Goal: Task Accomplishment & Management: Complete application form

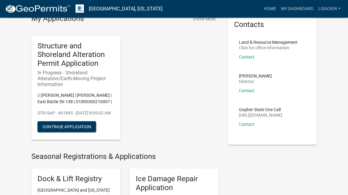
scroll to position [31, 0]
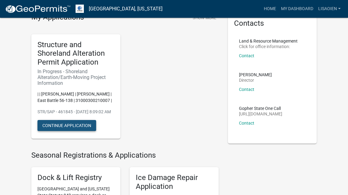
click at [80, 129] on button "Continue Application" at bounding box center [66, 125] width 59 height 11
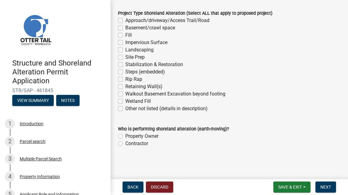
scroll to position [170, 0]
click at [125, 55] on label "Site Prep" at bounding box center [134, 57] width 19 height 7
click at [125, 55] on input "Site Prep" at bounding box center [127, 56] width 4 height 4
checkbox input "true"
checkbox input "false"
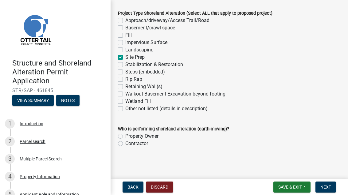
checkbox input "false"
checkbox input "true"
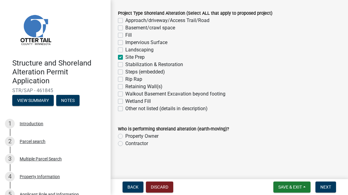
checkbox input "false"
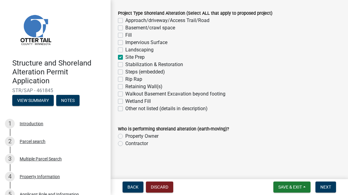
checkbox input "false"
click at [156, 137] on label "Property Owner" at bounding box center [141, 136] width 33 height 7
click at [129, 137] on input "Property Owner" at bounding box center [127, 135] width 4 height 4
radio input "true"
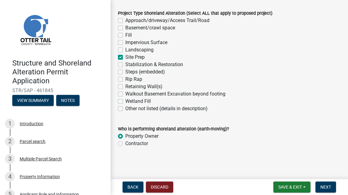
click at [34, 123] on div "Introduction" at bounding box center [32, 124] width 24 height 4
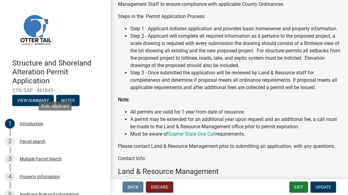
scroll to position [156, 0]
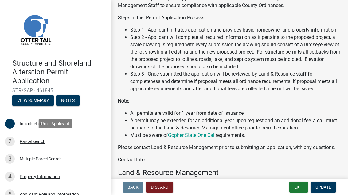
click at [37, 141] on div "Parcel search" at bounding box center [33, 142] width 26 height 4
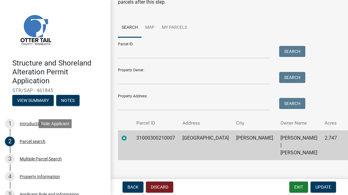
scroll to position [55, 0]
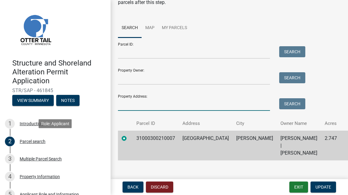
click at [235, 102] on input "Property Address:" at bounding box center [194, 105] width 152 height 13
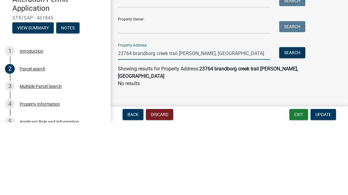
scroll to position [33, 0]
type input "23764 brandborg creek trail [PERSON_NAME], [GEOGRAPHIC_DATA]"
click at [324, 60] on div "Parcel ID: Search Property Owner: Search Property Address: [STREET_ADDRESS][PER…" at bounding box center [229, 96] width 222 height 73
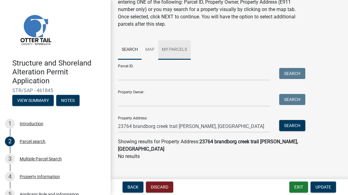
click at [178, 51] on link "My Parcels" at bounding box center [174, 50] width 33 height 20
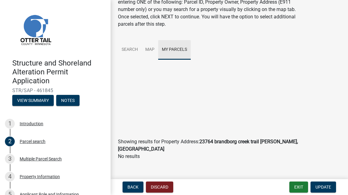
scroll to position [0, 0]
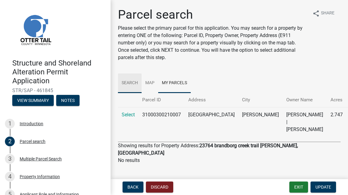
click at [130, 84] on link "Search" at bounding box center [130, 84] width 24 height 20
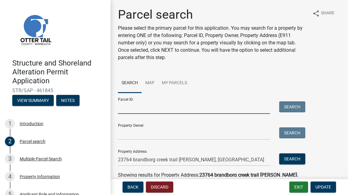
click at [194, 109] on input "Parcel ID:" at bounding box center [194, 108] width 152 height 13
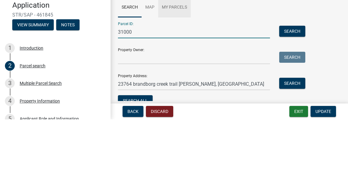
type input "31000"
click at [178, 74] on link "My Parcels" at bounding box center [174, 84] width 33 height 20
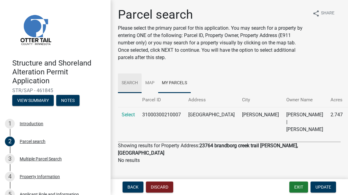
click at [132, 81] on link "Search" at bounding box center [130, 84] width 24 height 20
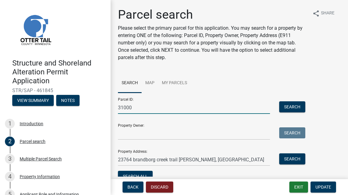
click at [188, 109] on input "31000" at bounding box center [194, 108] width 152 height 13
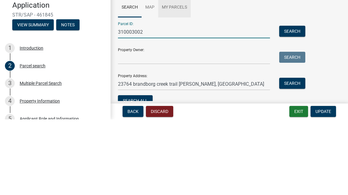
type input "310003002"
click at [176, 74] on link "My Parcels" at bounding box center [174, 84] width 33 height 20
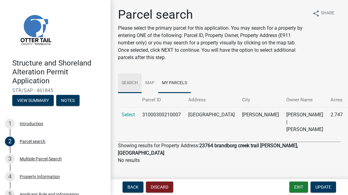
click at [127, 81] on link "Search" at bounding box center [130, 84] width 24 height 20
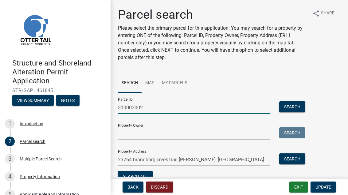
click at [171, 107] on input "310003002" at bounding box center [194, 108] width 152 height 13
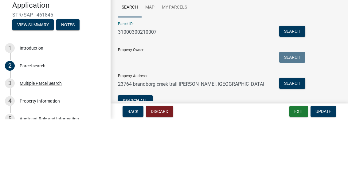
type input "31000300210007"
click at [322, 93] on div "Parcel ID: 31000300210007 Search Property Owner: Search Property Address: [STRE…" at bounding box center [229, 138] width 222 height 91
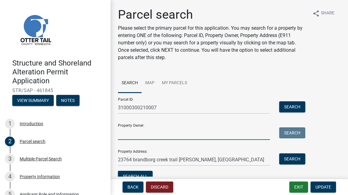
click at [217, 133] on input "Property Owner:" at bounding box center [194, 134] width 152 height 13
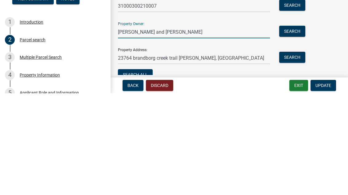
type input "[PERSON_NAME] and [PERSON_NAME]"
click at [292, 102] on button "Search" at bounding box center [292, 107] width 26 height 11
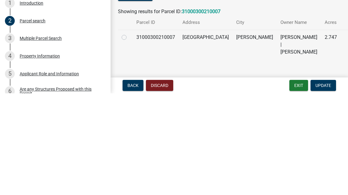
scroll to position [19, 0]
click at [57, 138] on div "Multiple Parcel Search" at bounding box center [41, 140] width 42 height 4
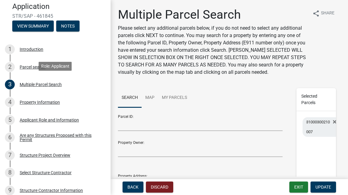
scroll to position [76, 0]
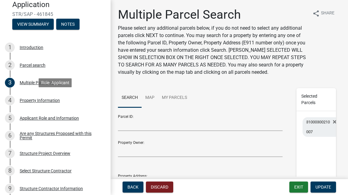
click at [51, 106] on link "4 Property Information" at bounding box center [55, 101] width 110 height 18
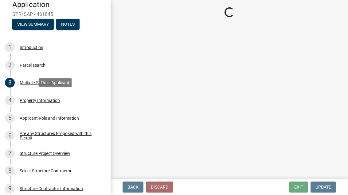
select select "95436ceb-07a9-4f5f-8010-8f3985597fe7"
select select "536c2d30-81d9-41b4-a753-c6560d717c74"
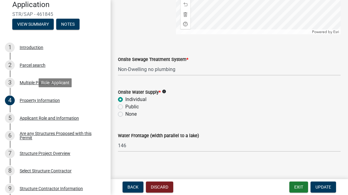
scroll to position [443, 0]
click at [177, 69] on select "Select Item... L&R Certificate of Compliance within 5yrs Compliance Inspection …" at bounding box center [229, 69] width 222 height 13
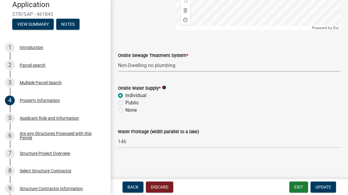
scroll to position [446, 0]
click at [328, 188] on span "Update" at bounding box center [323, 187] width 16 height 5
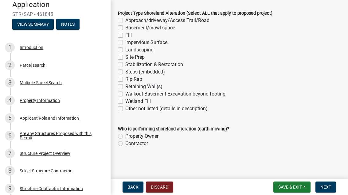
scroll to position [170, 0]
click at [154, 136] on label "Property Owner" at bounding box center [141, 136] width 33 height 7
click at [129, 136] on input "Property Owner" at bounding box center [127, 135] width 4 height 4
radio input "true"
click at [326, 187] on span "Next" at bounding box center [325, 187] width 11 height 5
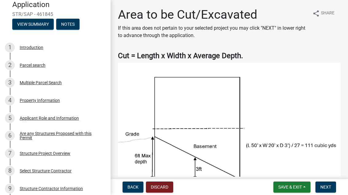
scroll to position [0, 0]
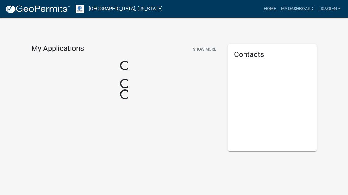
scroll to position [8, 0]
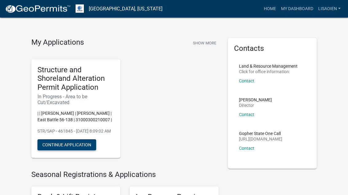
click at [85, 151] on button "Continue Application" at bounding box center [66, 145] width 59 height 11
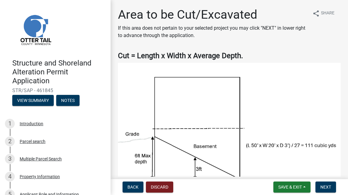
click at [133, 184] on button "Back" at bounding box center [132, 187] width 21 height 11
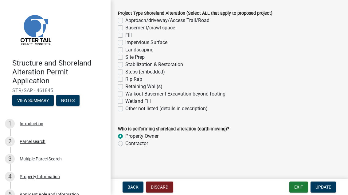
scroll to position [170, 0]
click at [153, 139] on label "Property Owner" at bounding box center [141, 136] width 33 height 7
click at [129, 137] on input "Property Owner" at bounding box center [127, 135] width 4 height 4
click at [189, 150] on wm-data-entity-input "Who is performing shoreland alteration (earth-moving)? Property Owner Contractor" at bounding box center [229, 135] width 222 height 35
click at [266, 85] on div "Retaining Wall(s)" at bounding box center [229, 86] width 222 height 7
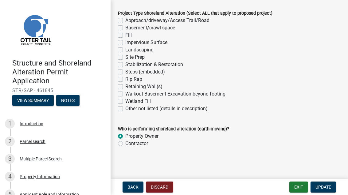
click at [144, 147] on label "Contractor" at bounding box center [136, 143] width 23 height 7
click at [129, 144] on input "Contractor" at bounding box center [127, 142] width 4 height 4
radio input "true"
click at [157, 136] on label "Property Owner" at bounding box center [141, 136] width 33 height 7
click at [129, 136] on input "Property Owner" at bounding box center [127, 135] width 4 height 4
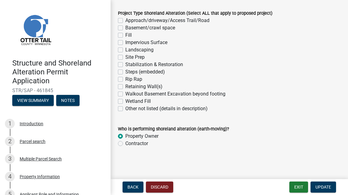
radio input "true"
click at [286, 88] on div "Retaining Wall(s)" at bounding box center [229, 86] width 222 height 7
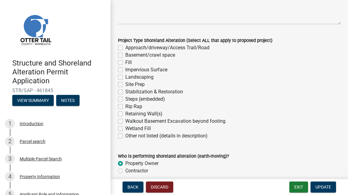
scroll to position [135, 0]
click at [130, 66] on label "Fill" at bounding box center [128, 62] width 6 height 7
click at [129, 63] on input "Fill" at bounding box center [127, 61] width 4 height 4
checkbox input "true"
checkbox input "false"
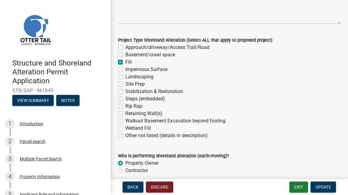
checkbox input "false"
checkbox input "true"
checkbox input "false"
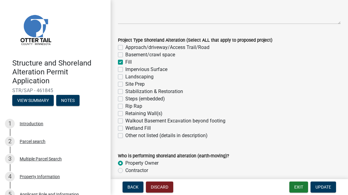
checkbox input "false"
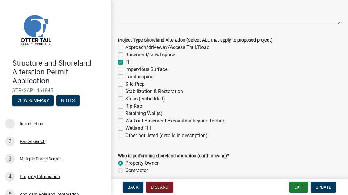
checkbox input "false"
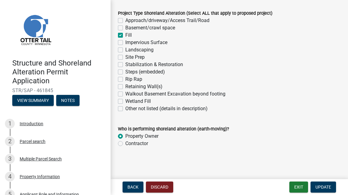
scroll to position [170, 0]
click at [327, 188] on span "Update" at bounding box center [323, 187] width 16 height 5
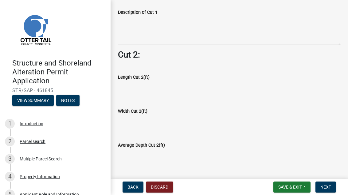
scroll to position [397, 0]
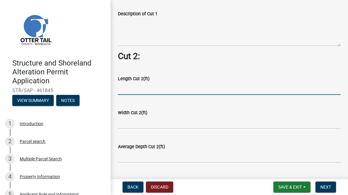
click at [183, 89] on input "text" at bounding box center [229, 89] width 222 height 13
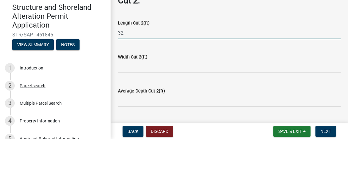
type input "32"
click at [213, 109] on div "Width Cut 2(ft)" at bounding box center [229, 112] width 222 height 7
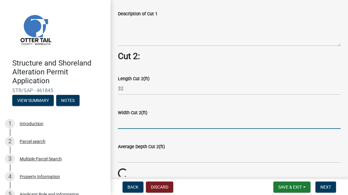
click at [191, 118] on input "text" at bounding box center [229, 123] width 222 height 13
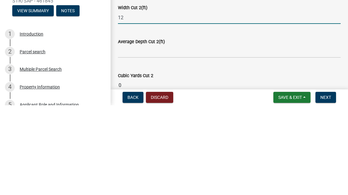
scroll to position [415, 0]
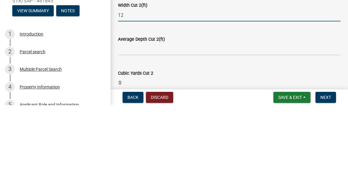
type input "12"
click at [233, 133] on input "text" at bounding box center [229, 139] width 222 height 13
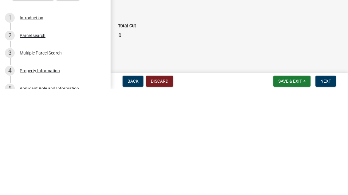
scroll to position [730, 0]
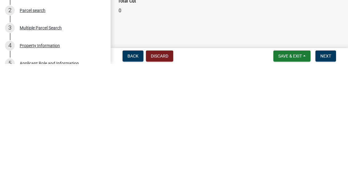
click at [294, 185] on span "Save & Exit" at bounding box center [290, 187] width 24 height 5
type input "0.5"
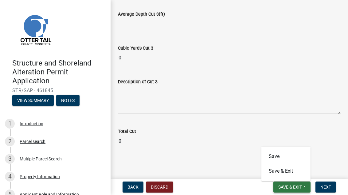
scroll to position [696, 0]
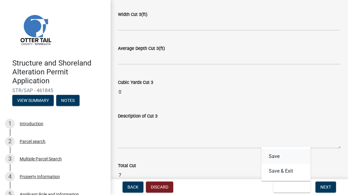
click at [283, 157] on button "Save" at bounding box center [285, 156] width 49 height 15
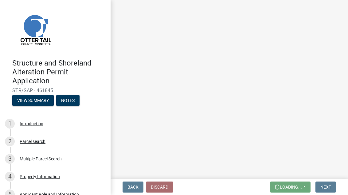
scroll to position [0, 0]
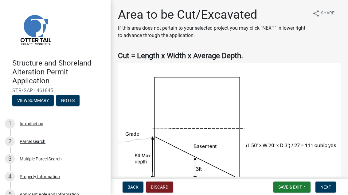
click at [326, 188] on span "Next" at bounding box center [325, 187] width 11 height 5
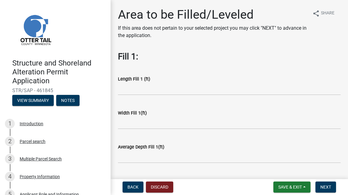
click at [134, 188] on span "Back" at bounding box center [132, 187] width 11 height 5
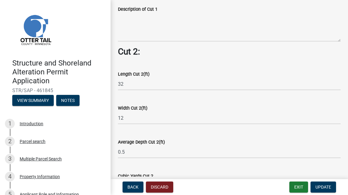
scroll to position [398, 0]
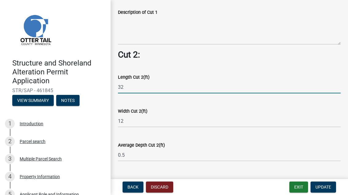
click at [215, 88] on input "32" at bounding box center [229, 87] width 222 height 13
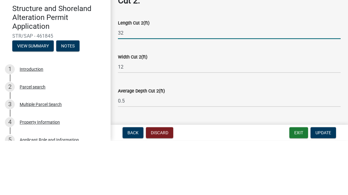
type input "3"
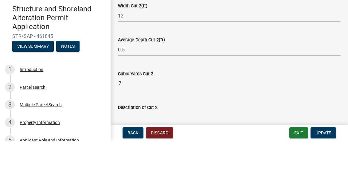
scroll to position [447, 0]
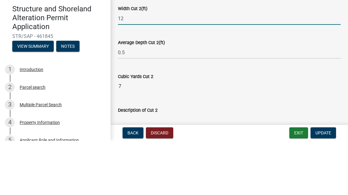
click at [242, 67] on input "12" at bounding box center [229, 73] width 222 height 13
type input "1"
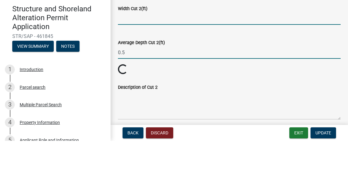
click at [261, 101] on input "0.5" at bounding box center [229, 107] width 222 height 13
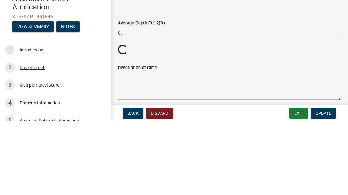
type input "0"
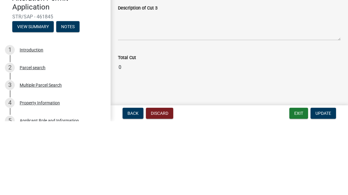
scroll to position [730, 0]
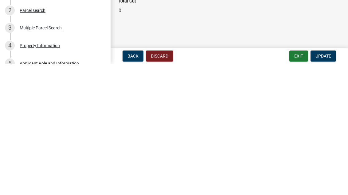
click at [324, 185] on span "Update" at bounding box center [323, 187] width 16 height 5
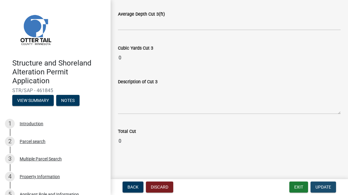
scroll to position [696, 0]
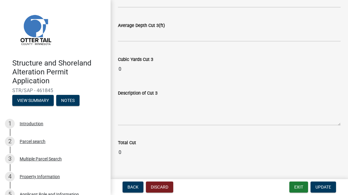
click at [326, 189] on span "Update" at bounding box center [323, 187] width 16 height 5
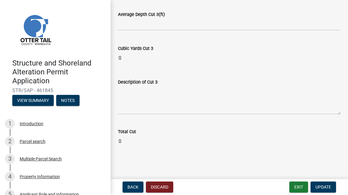
scroll to position [730, 0]
click at [327, 190] on span "Update" at bounding box center [323, 187] width 16 height 5
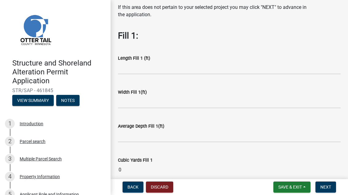
scroll to position [22, 0]
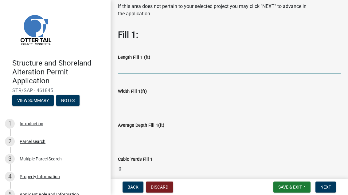
click at [219, 67] on input "text" at bounding box center [229, 67] width 222 height 13
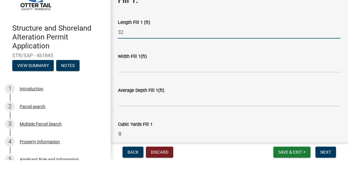
scroll to position [29, 0]
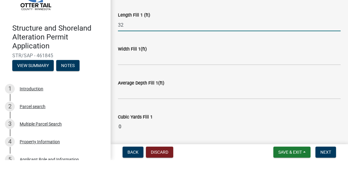
type input "32"
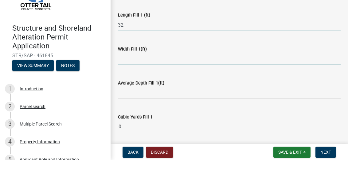
click at [184, 88] on input "text" at bounding box center [229, 94] width 222 height 13
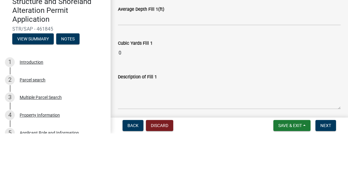
scroll to position [80, 0]
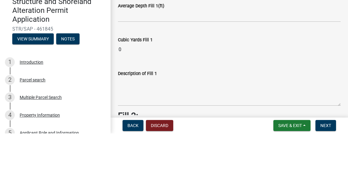
type input "12"
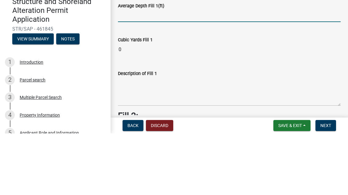
click at [225, 71] on input "text" at bounding box center [229, 77] width 222 height 13
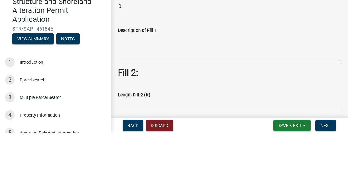
scroll to position [124, 0]
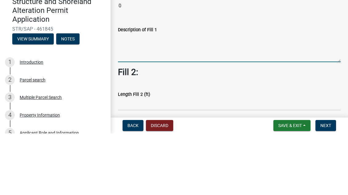
type input "0.5"
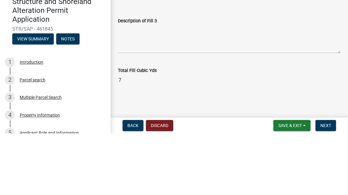
scroll to position [534, 0]
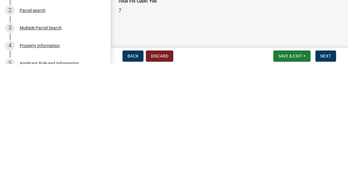
type textarea "Gravel class 5"
click at [292, 182] on button "Save & Exit" at bounding box center [291, 187] width 37 height 11
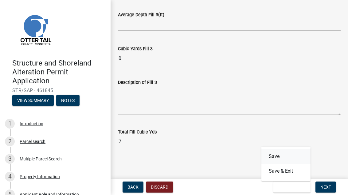
click at [278, 152] on button "Save" at bounding box center [285, 156] width 49 height 15
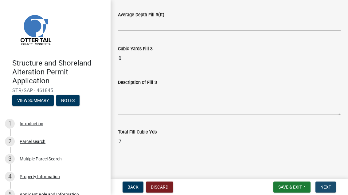
click at [327, 188] on span "Next" at bounding box center [325, 187] width 11 height 5
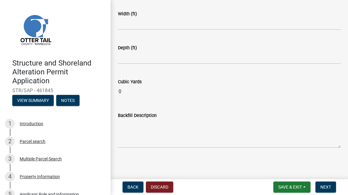
scroll to position [134, 0]
click at [326, 190] on span "Next" at bounding box center [325, 187] width 11 height 5
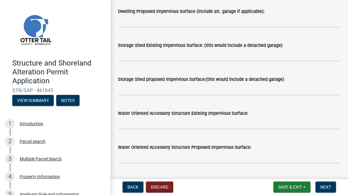
scroll to position [155, 0]
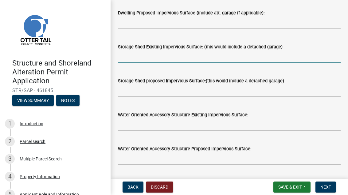
click at [317, 63] on input "text" at bounding box center [229, 57] width 222 height 13
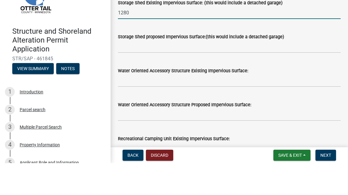
scroll to position [169, 0]
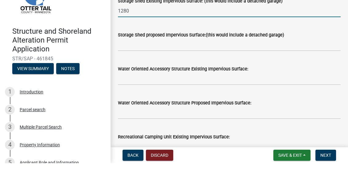
type input "1280"
click at [324, 63] on div "Storage Shed proposed Impervious Surface:(this would include a detached garage)" at bounding box center [229, 66] width 222 height 7
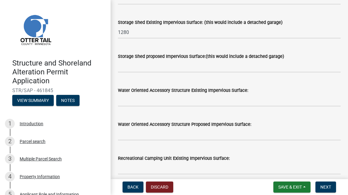
scroll to position [179, 0]
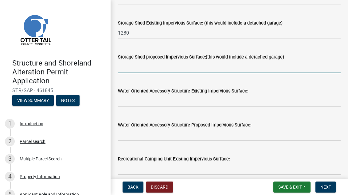
click at [211, 72] on input "text" at bounding box center [229, 67] width 222 height 13
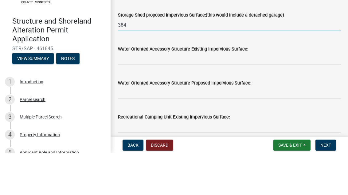
type input "384"
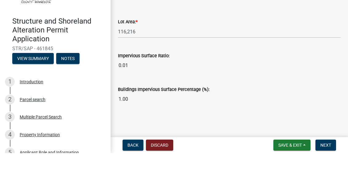
scroll to position [544, 0]
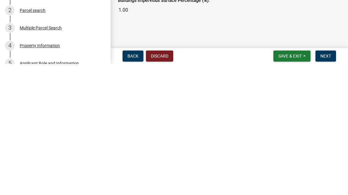
click at [292, 185] on span "Save & Exit" at bounding box center [290, 187] width 24 height 5
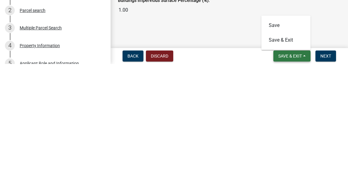
scroll to position [510, 0]
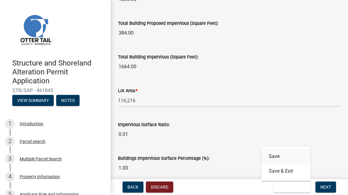
click at [277, 157] on button "Save" at bounding box center [285, 156] width 49 height 15
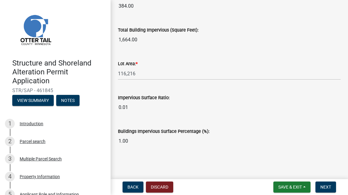
scroll to position [544, 0]
click at [324, 190] on button "Next" at bounding box center [325, 187] width 21 height 11
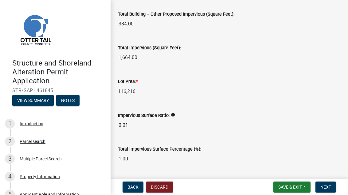
scroll to position [767, 0]
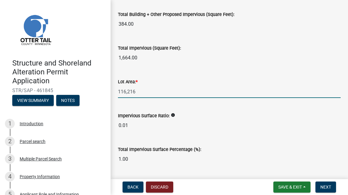
click at [257, 91] on input "116,216" at bounding box center [229, 92] width 222 height 13
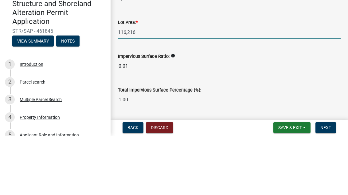
click at [131, 80] on label "Lot Area: *" at bounding box center [128, 82] width 20 height 4
click at [131, 86] on input "116,216" at bounding box center [229, 92] width 222 height 13
click at [284, 120] on input "0.01" at bounding box center [229, 126] width 222 height 12
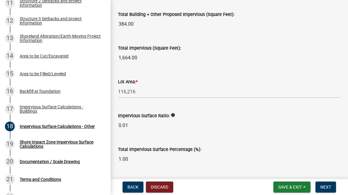
scroll to position [297, 0]
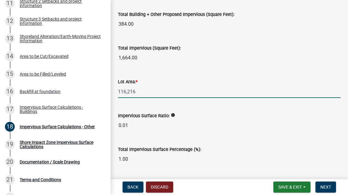
click at [135, 90] on input "116,216" at bounding box center [229, 92] width 222 height 13
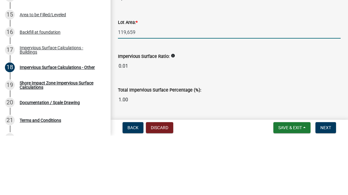
type input "119,659"
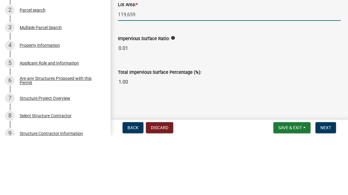
scroll to position [72, 0]
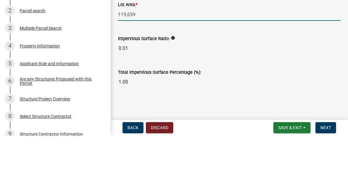
click at [58, 103] on div "Property Information" at bounding box center [40, 105] width 40 height 4
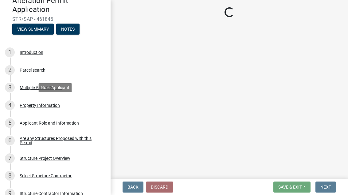
scroll to position [0, 0]
click at [48, 104] on div "Property Information" at bounding box center [40, 105] width 40 height 4
select select "95436ceb-07a9-4f5f-8010-8f3985597fe7"
select select "536c2d30-81d9-41b4-a753-c6560d717c74"
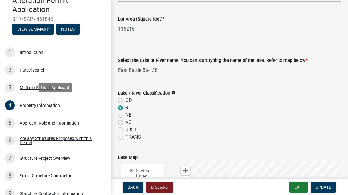
scroll to position [157, 0]
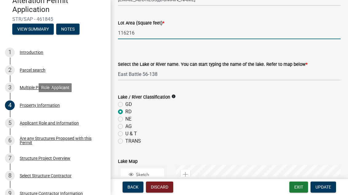
click at [192, 33] on input "116216" at bounding box center [229, 33] width 222 height 13
type input "11"
select select "95436ceb-07a9-4f5f-8010-8f3985597fe7"
select select "536c2d30-81d9-41b4-a753-c6560d717c74"
click at [159, 35] on input "116216" at bounding box center [229, 33] width 222 height 13
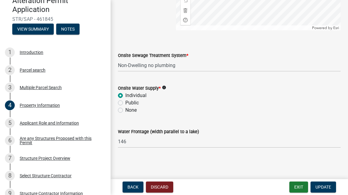
scroll to position [446, 0]
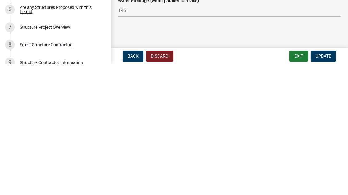
click at [326, 185] on span "Update" at bounding box center [323, 187] width 16 height 5
type input "119659"
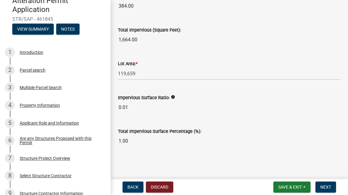
scroll to position [784, 0]
click at [293, 189] on span "Save & Exit" at bounding box center [290, 187] width 24 height 5
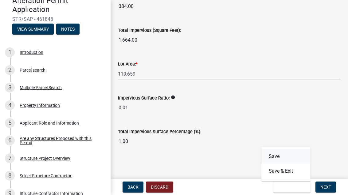
click at [288, 154] on button "Save" at bounding box center [285, 156] width 49 height 15
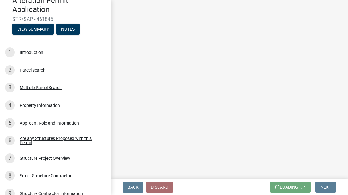
scroll to position [0, 0]
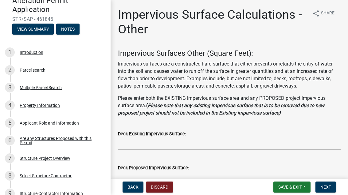
click at [39, 70] on div "Parcel search" at bounding box center [33, 70] width 26 height 4
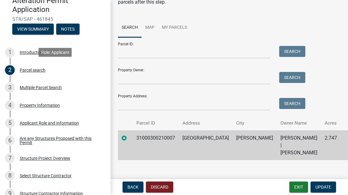
scroll to position [55, 0]
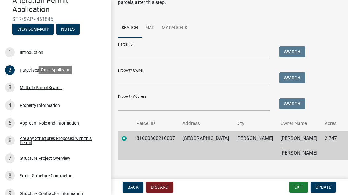
click at [46, 87] on div "Multiple Parcel Search" at bounding box center [41, 88] width 42 height 4
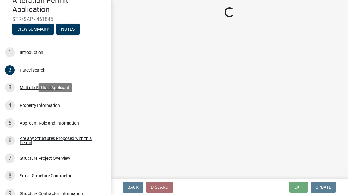
click at [46, 103] on div "Property Information" at bounding box center [40, 105] width 40 height 4
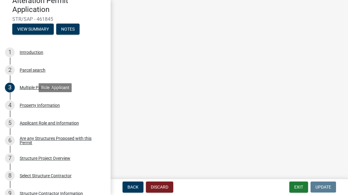
select select "95436ceb-07a9-4f5f-8010-8f3985597fe7"
select select "536c2d30-81d9-41b4-a753-c6560d717c74"
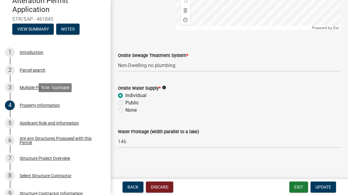
scroll to position [446, 0]
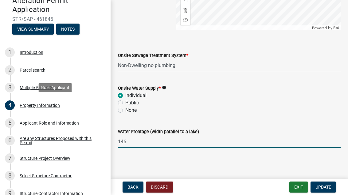
click at [164, 145] on input "146" at bounding box center [229, 142] width 222 height 13
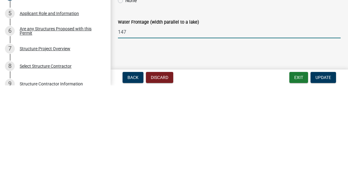
type input "147"
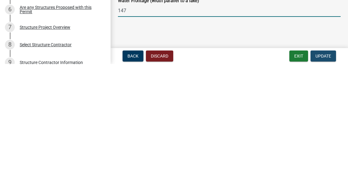
click at [324, 185] on span "Update" at bounding box center [323, 187] width 16 height 5
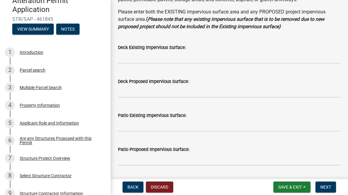
scroll to position [77, 0]
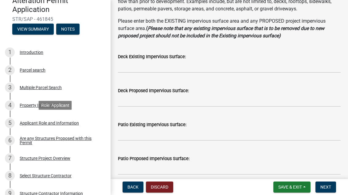
click at [70, 125] on div "Applicant Role and Information" at bounding box center [49, 123] width 59 height 4
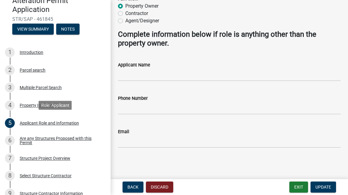
scroll to position [46, 0]
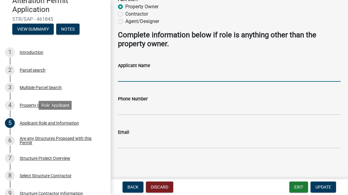
click at [253, 75] on input "Applicant Name" at bounding box center [229, 75] width 222 height 13
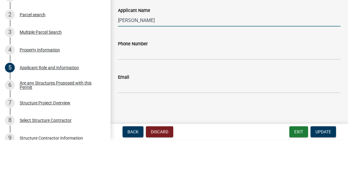
type input "[PERSON_NAME]"
click at [228, 103] on input "Phone Number" at bounding box center [229, 109] width 222 height 13
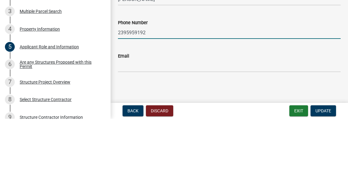
type input "2395959192"
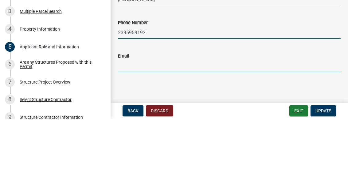
click at [230, 136] on input "Email" at bounding box center [229, 142] width 222 height 13
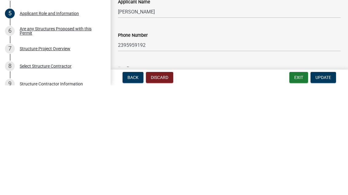
scroll to position [0, 0]
type input "[EMAIL_ADDRESS][DOMAIN_NAME]"
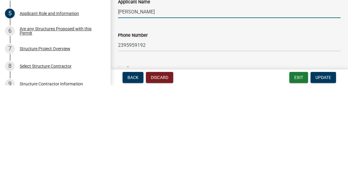
click at [241, 115] on input "[PERSON_NAME]" at bounding box center [229, 121] width 222 height 13
type input "R"
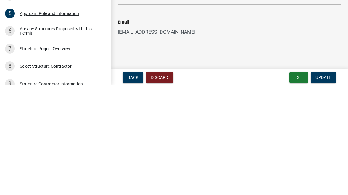
scroll to position [46, 0]
type input "[PERSON_NAME]"
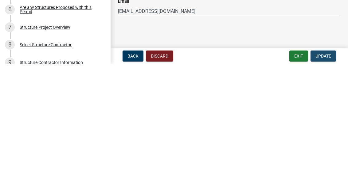
click at [325, 185] on span "Update" at bounding box center [323, 187] width 16 height 5
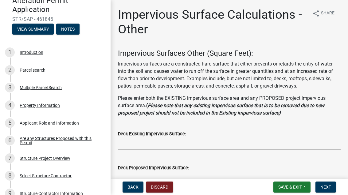
click at [78, 141] on div "Are any Structures Proposed with this Permit" at bounding box center [60, 141] width 81 height 9
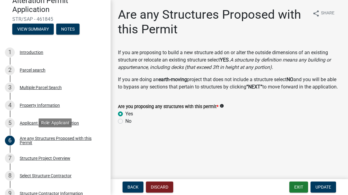
click at [72, 141] on div "Are any Structures Proposed with this Permit" at bounding box center [60, 141] width 81 height 9
click at [62, 159] on div "Structure Project Overview" at bounding box center [45, 159] width 51 height 4
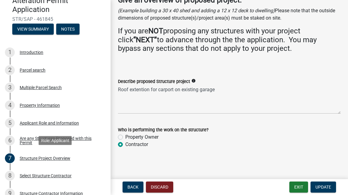
scroll to position [48, 0]
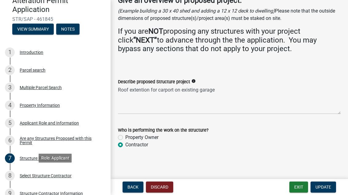
click at [60, 178] on div "Select Structure Contractor" at bounding box center [46, 176] width 52 height 4
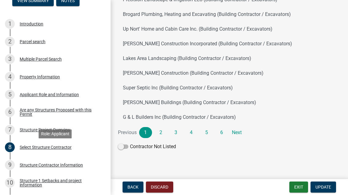
scroll to position [101, 0]
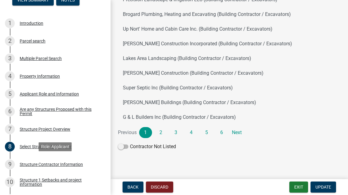
click at [71, 166] on div "Structure Contractor Information" at bounding box center [51, 165] width 63 height 4
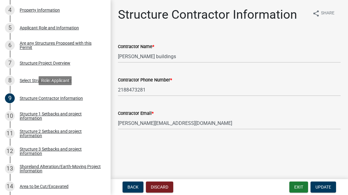
scroll to position [168, 0]
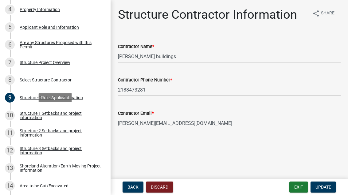
click at [68, 118] on div "Structure 1 Setbacks and project information" at bounding box center [60, 115] width 81 height 9
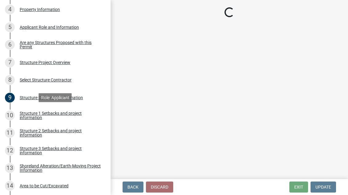
select select "c185e313-3403-4239-bd61-bb563c58a77a"
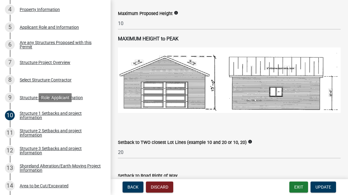
scroll to position [402, 0]
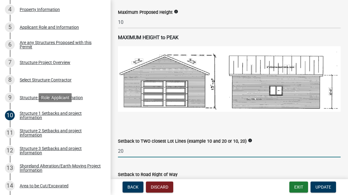
click at [248, 158] on input "20" at bounding box center [229, 151] width 222 height 13
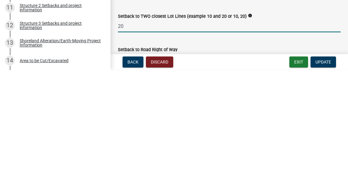
type input "2"
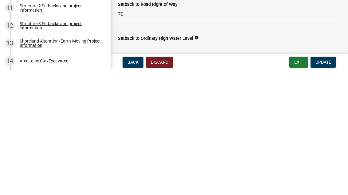
scroll to position [448, 0]
type input "13"
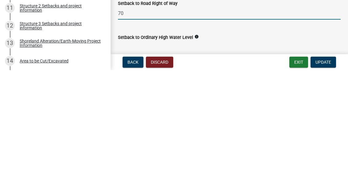
click at [161, 132] on input "70" at bounding box center [229, 138] width 222 height 13
type input "7"
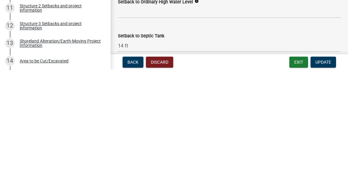
scroll to position [482, 0]
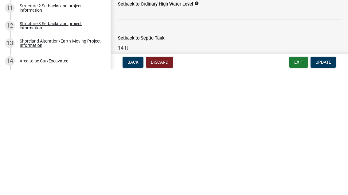
type input "66"
click at [252, 133] on input "text" at bounding box center [229, 139] width 222 height 13
type input "3"
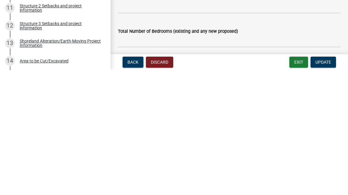
scroll to position [620, 0]
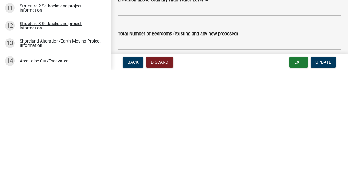
type input "215"
click at [249, 129] on input "text" at bounding box center [229, 135] width 222 height 13
type input "3"
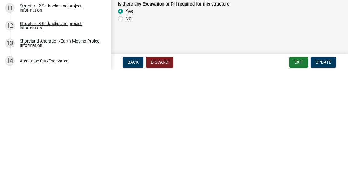
scroll to position [829, 0]
click at [324, 185] on span "Update" at bounding box center [323, 187] width 16 height 5
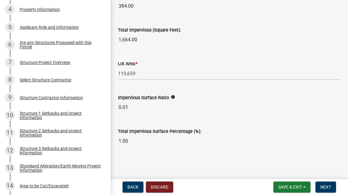
scroll to position [784, 0]
click at [295, 191] on button "Save & Exit" at bounding box center [291, 187] width 37 height 11
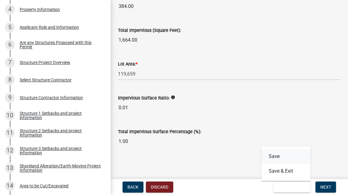
click at [288, 155] on button "Save" at bounding box center [285, 156] width 49 height 15
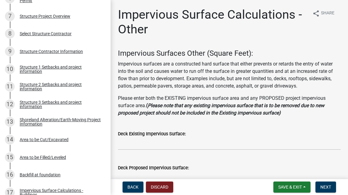
scroll to position [213, 0]
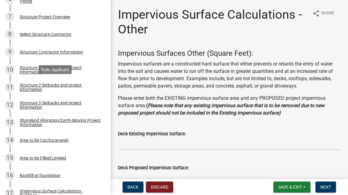
click at [72, 85] on div "Structure 2 Setbacks and project information" at bounding box center [60, 87] width 81 height 9
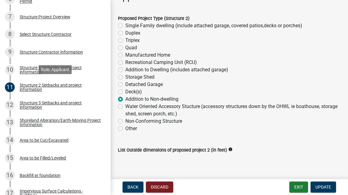
scroll to position [98, 0]
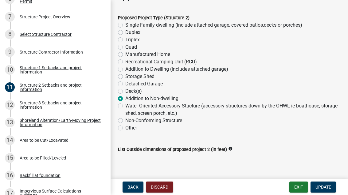
click at [222, 68] on label "Addition to Dwelling (includes attached garage)" at bounding box center [176, 69] width 103 height 7
click at [129, 68] on input "Addition to Dwelling (includes attached garage)" at bounding box center [127, 68] width 4 height 4
radio input "true"
click at [326, 183] on button "Update" at bounding box center [322, 187] width 25 height 11
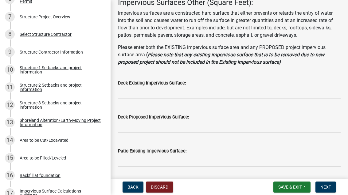
scroll to position [54, 0]
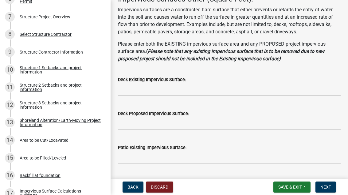
click at [296, 191] on button "Save & Exit" at bounding box center [291, 187] width 37 height 11
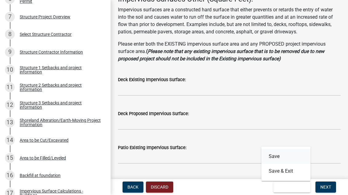
click at [287, 155] on button "Save" at bounding box center [285, 156] width 49 height 15
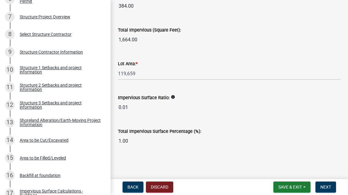
scroll to position [784, 0]
click at [72, 104] on div "Structure 3 Setbacks and project information" at bounding box center [60, 105] width 81 height 9
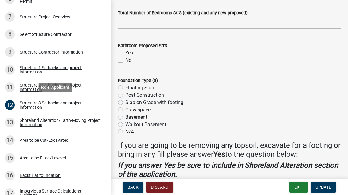
scroll to position [621, 0]
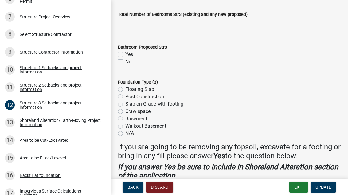
click at [271, 111] on div "Crawlspace" at bounding box center [229, 111] width 222 height 7
click at [157, 94] on label "Post Construction" at bounding box center [144, 96] width 39 height 7
click at [129, 94] on input "Post Construction" at bounding box center [127, 95] width 4 height 4
radio input "true"
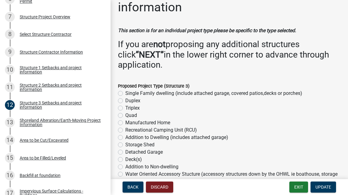
scroll to position [22, 0]
click at [159, 154] on label "Detached Garage" at bounding box center [143, 152] width 37 height 7
click at [129, 153] on input "Detached Garage" at bounding box center [127, 151] width 4 height 4
radio input "true"
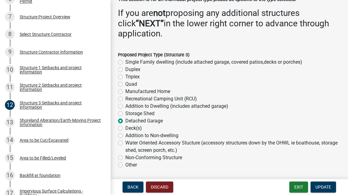
scroll to position [53, 0]
click at [176, 137] on label "Addition to Non-dwelling" at bounding box center [151, 136] width 53 height 7
click at [129, 137] on input "Addition to Non-dwelling" at bounding box center [127, 135] width 4 height 4
radio input "true"
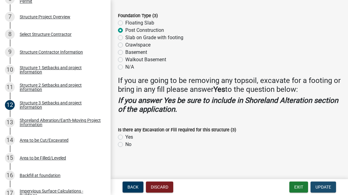
click at [326, 190] on span "Update" at bounding box center [323, 187] width 16 height 5
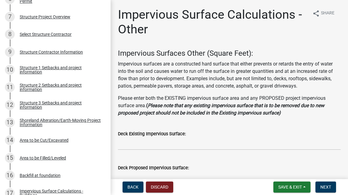
click at [64, 83] on div "Structure 2 Setbacks and project information" at bounding box center [60, 87] width 81 height 9
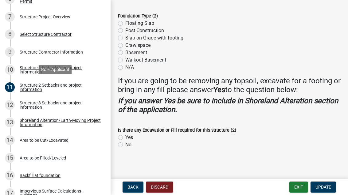
scroll to position [694, 0]
click at [59, 141] on div "Area to be Cut/Excavated" at bounding box center [44, 140] width 49 height 4
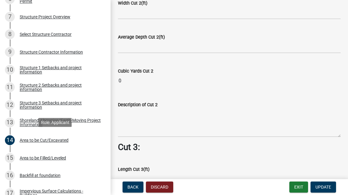
scroll to position [507, 0]
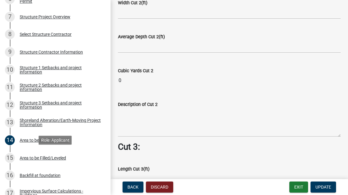
click at [58, 159] on div "Area to be Filled/Leveled" at bounding box center [43, 158] width 46 height 4
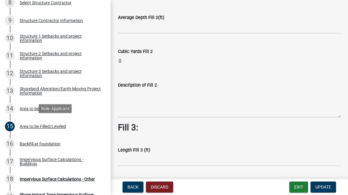
scroll to position [331, 0]
click at [55, 145] on div "Backfill at foundation" at bounding box center [40, 144] width 41 height 4
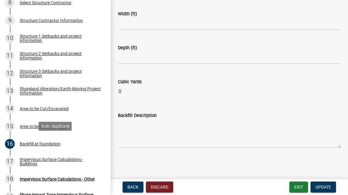
scroll to position [134, 0]
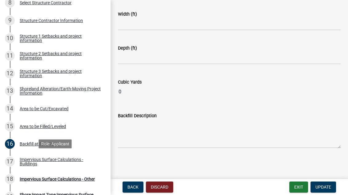
click at [78, 160] on div "Impervious Surface Calculations - Buildings" at bounding box center [60, 162] width 81 height 9
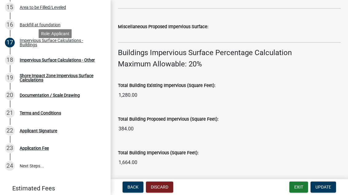
scroll to position [0, 0]
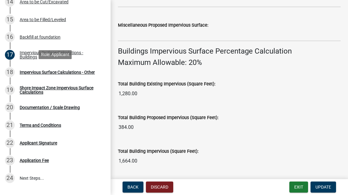
click at [81, 71] on div "Impervious Surface Calculations - Other" at bounding box center [57, 72] width 75 height 4
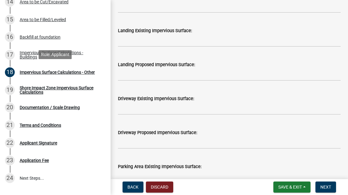
scroll to position [308, 0]
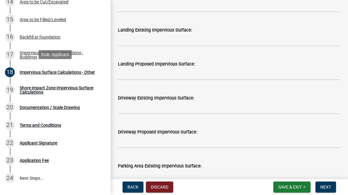
click at [48, 159] on div "Application Fee" at bounding box center [34, 161] width 29 height 4
click at [48, 161] on div "Application Fee" at bounding box center [34, 161] width 29 height 4
click at [49, 162] on div "Application Fee" at bounding box center [34, 161] width 29 height 4
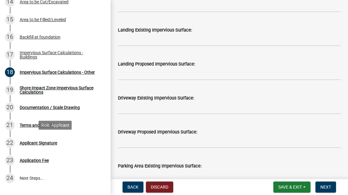
click at [30, 141] on div "Applicant Signature" at bounding box center [38, 143] width 37 height 4
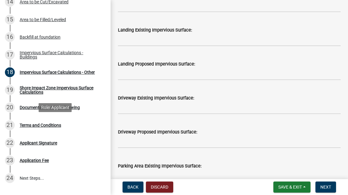
click at [27, 124] on div "Terms and Conditions" at bounding box center [40, 125] width 41 height 4
click at [61, 126] on div "Terms and Conditions" at bounding box center [40, 125] width 41 height 4
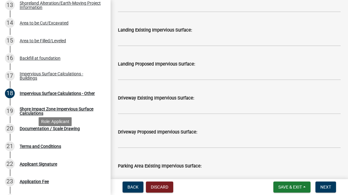
scroll to position [331, 0]
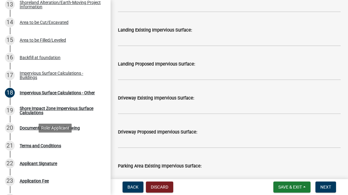
click at [80, 126] on div "Documentation / Scale Drawing" at bounding box center [50, 128] width 60 height 4
click at [64, 126] on div "Documentation / Scale Drawing" at bounding box center [50, 128] width 60 height 4
click at [79, 126] on div "Documentation / Scale Drawing" at bounding box center [50, 128] width 60 height 4
click at [48, 126] on div "Documentation / Scale Drawing" at bounding box center [50, 128] width 60 height 4
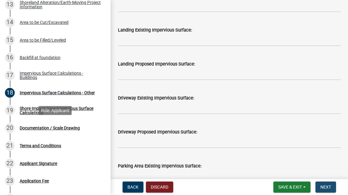
click at [326, 188] on span "Next" at bounding box center [325, 187] width 11 height 5
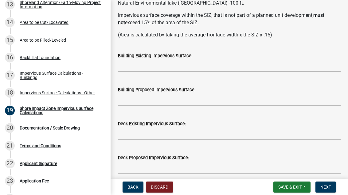
scroll to position [117, 0]
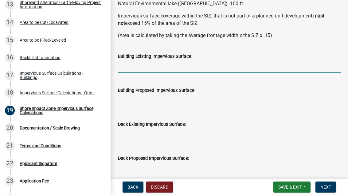
click at [255, 64] on input "text" at bounding box center [229, 66] width 222 height 13
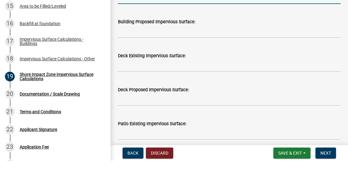
scroll to position [152, 0]
type input "1280"
click at [263, 60] on input "text" at bounding box center [229, 66] width 222 height 13
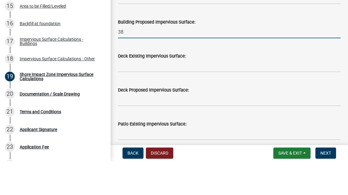
type input "384"
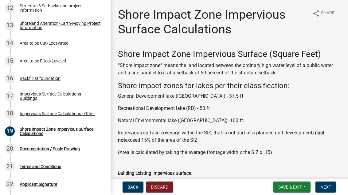
scroll to position [313, 0]
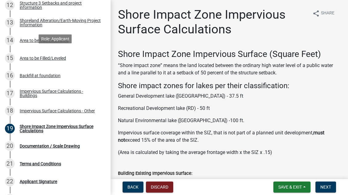
click at [94, 20] on div "Shoreland Alteration/Earth-Moving Project Information" at bounding box center [60, 22] width 81 height 9
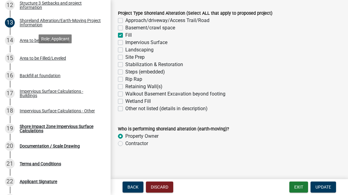
scroll to position [170, 0]
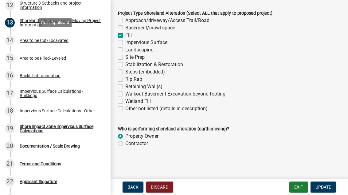
click at [33, 44] on div "14 Area to be Cut/Excavated" at bounding box center [53, 41] width 96 height 10
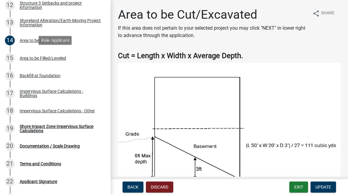
click at [58, 58] on div "Area to be Filled/Leveled" at bounding box center [43, 58] width 46 height 4
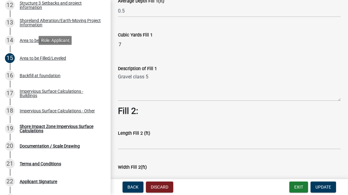
scroll to position [146, 0]
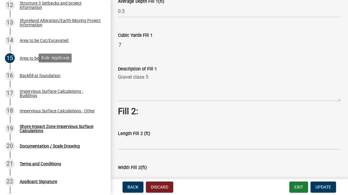
click at [48, 75] on div "Backfill at foundation" at bounding box center [40, 76] width 41 height 4
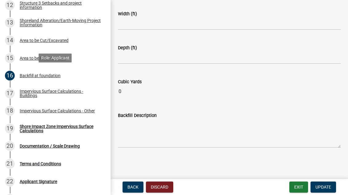
scroll to position [134, 0]
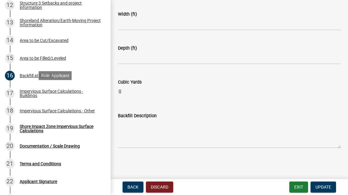
click at [72, 91] on div "Impervious Surface Calculations - Buildings" at bounding box center [60, 93] width 81 height 9
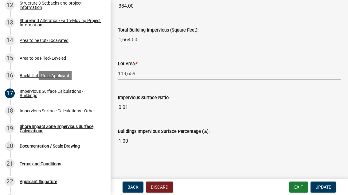
scroll to position [544, 0]
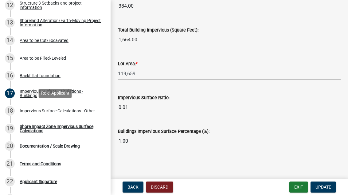
click at [75, 116] on link "18 Impervious Surface Calculations - Other" at bounding box center [55, 111] width 110 height 18
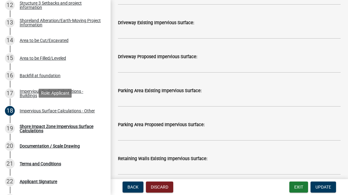
scroll to position [384, 0]
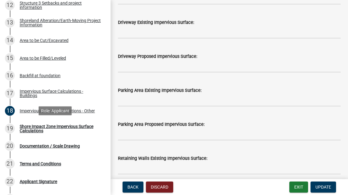
click at [62, 131] on div "Shore Impact Zone Impervious Surface Calculations" at bounding box center [60, 129] width 81 height 9
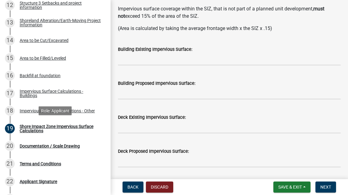
scroll to position [126, 0]
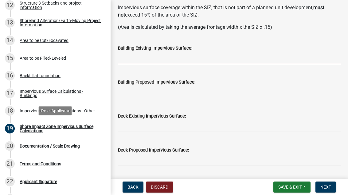
click at [238, 53] on input "text" at bounding box center [229, 58] width 222 height 13
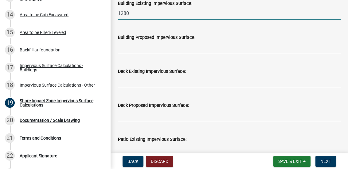
scroll to position [145, 0]
type input "1280"
click at [226, 67] on input "text" at bounding box center [229, 73] width 222 height 13
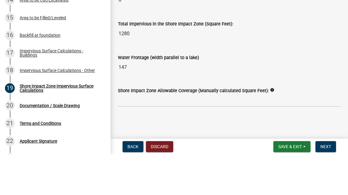
scroll to position [858, 0]
type input "384"
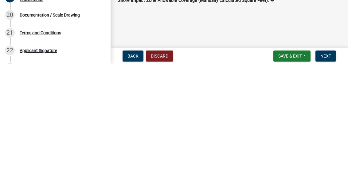
click at [292, 182] on button "Save & Exit" at bounding box center [291, 187] width 37 height 11
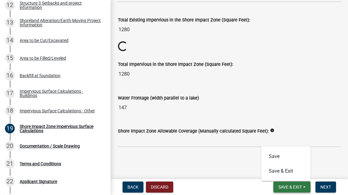
scroll to position [824, 0]
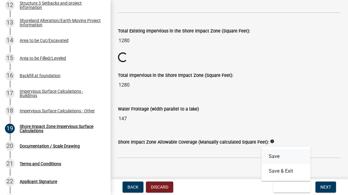
click at [272, 157] on button "Save" at bounding box center [285, 156] width 49 height 15
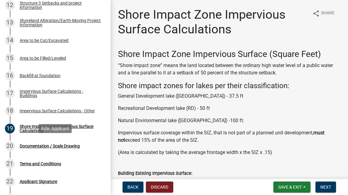
click at [80, 146] on div "Documentation / Scale Drawing" at bounding box center [50, 146] width 60 height 4
click at [84, 153] on link "20 Documentation / Scale Drawing" at bounding box center [55, 147] width 110 height 18
click at [80, 147] on div "Documentation / Scale Drawing" at bounding box center [50, 146] width 60 height 4
click at [74, 146] on div "Documentation / Scale Drawing" at bounding box center [50, 146] width 60 height 4
click at [64, 144] on div "Documentation / Scale Drawing" at bounding box center [50, 146] width 60 height 4
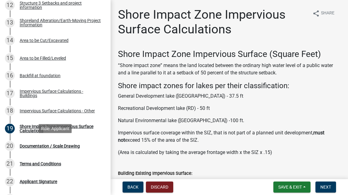
click at [74, 149] on div "20 Documentation / Scale Drawing" at bounding box center [53, 146] width 96 height 10
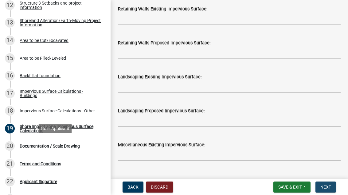
scroll to position [642, 0]
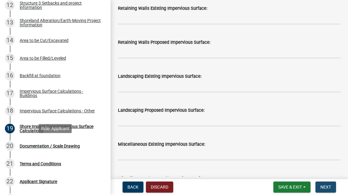
click at [327, 188] on span "Next" at bounding box center [325, 187] width 11 height 5
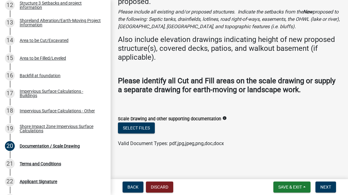
scroll to position [61, 0]
